Goal: Task Accomplishment & Management: Use online tool/utility

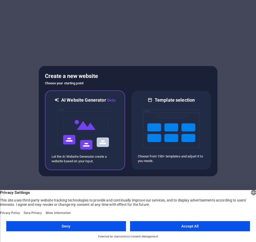
click at [81, 114] on img at bounding box center [85, 129] width 56 height 51
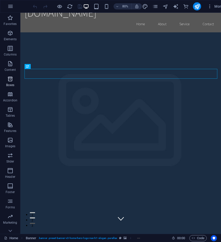
scroll to position [4, 0]
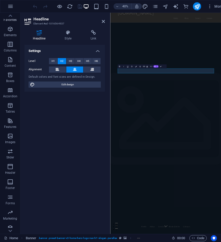
click at [12, 20] on p "Favorites" at bounding box center [10, 20] width 13 height 4
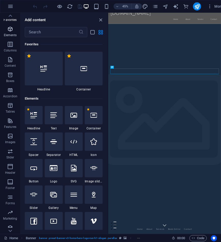
click at [10, 30] on icon "button" at bounding box center [10, 29] width 6 height 6
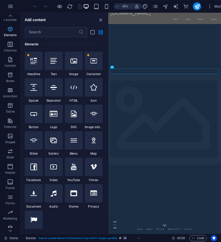
scroll to position [54, 0]
click at [8, 37] on p "Elements" at bounding box center [10, 35] width 13 height 4
click at [8, 48] on span "Columns" at bounding box center [10, 47] width 20 height 12
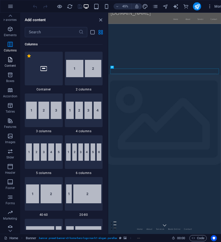
click at [7, 58] on icon "button" at bounding box center [10, 60] width 6 height 6
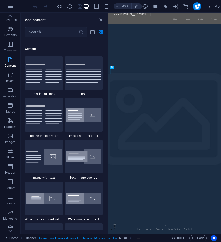
scroll to position [893, 0]
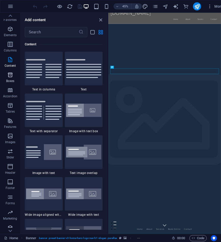
click at [13, 73] on icon "button" at bounding box center [10, 75] width 6 height 6
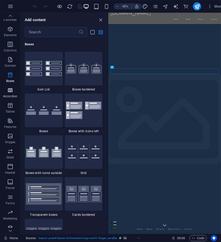
click at [11, 92] on icon "button" at bounding box center [10, 90] width 6 height 6
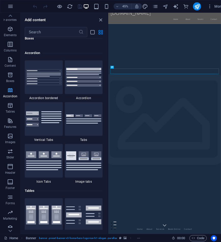
scroll to position [1629, 0]
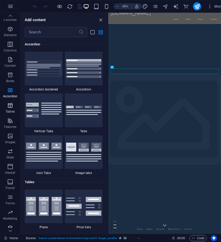
click at [7, 103] on icon "button" at bounding box center [10, 106] width 6 height 6
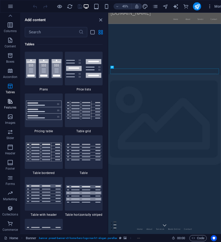
scroll to position [23, 0]
